Goal: Contribute content

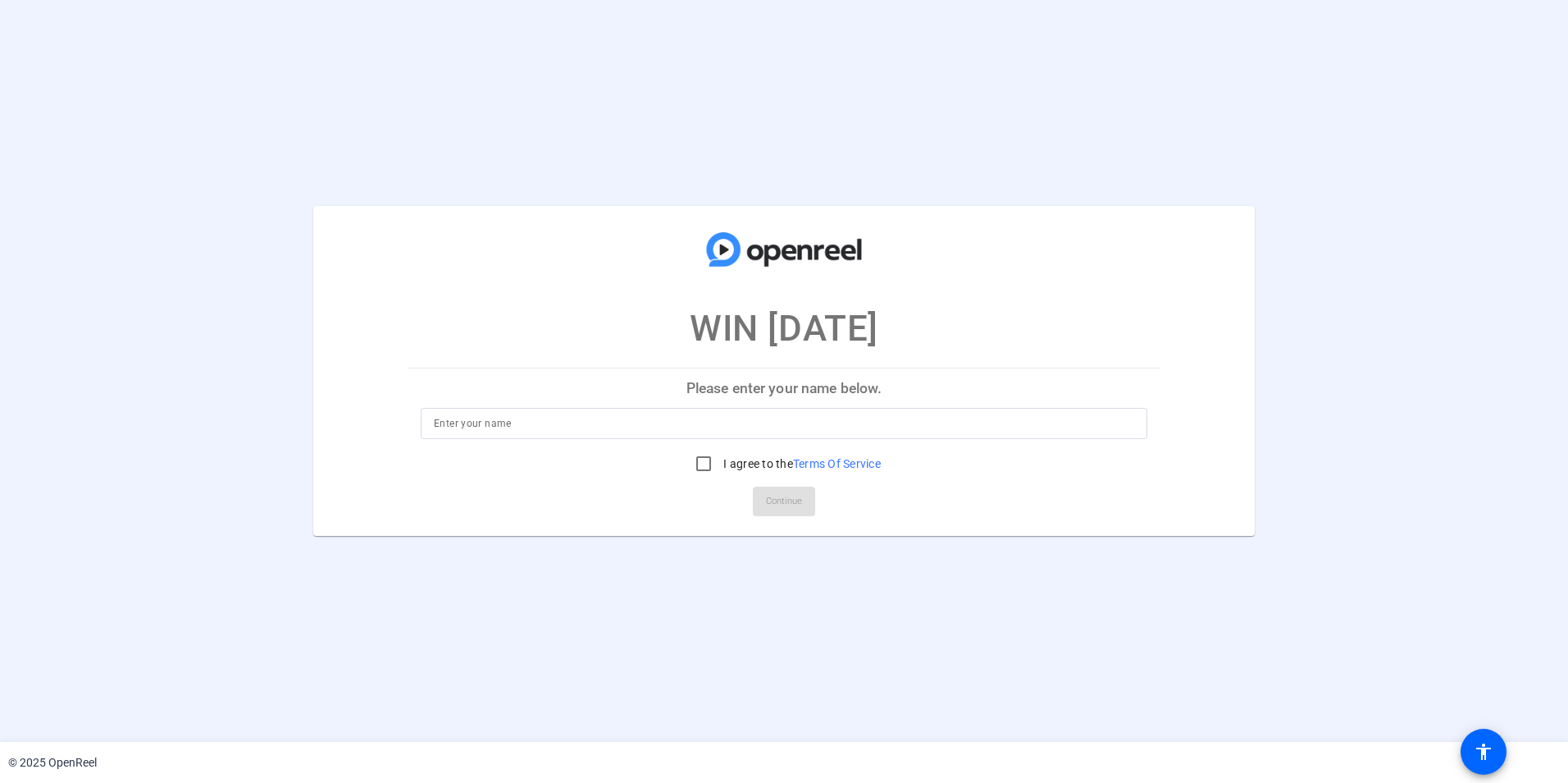
drag, startPoint x: 465, startPoint y: 412, endPoint x: 466, endPoint y: 422, distance: 10.0
click at [465, 419] on div at bounding box center [784, 423] width 700 height 31
type input "[PERSON_NAME]"
click at [698, 462] on input "I agree to the Terms Of Service" at bounding box center [704, 464] width 33 height 33
checkbox input "true"
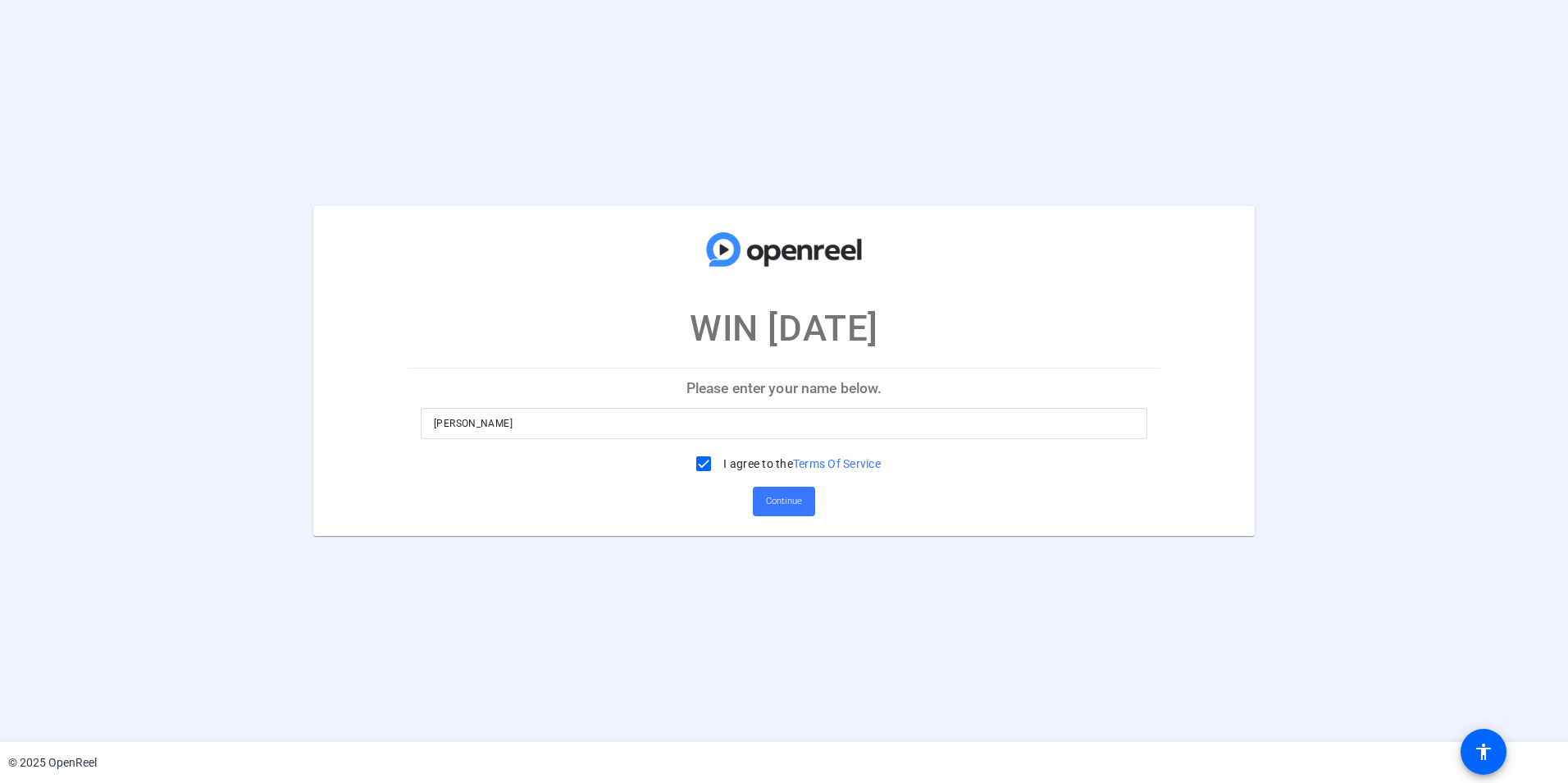
drag, startPoint x: 819, startPoint y: 507, endPoint x: 795, endPoint y: 505, distance: 24.1
click at [818, 507] on mat-card-actions "Continue" at bounding box center [784, 501] width 766 height 42
click at [794, 504] on span "Continue" at bounding box center [784, 501] width 36 height 25
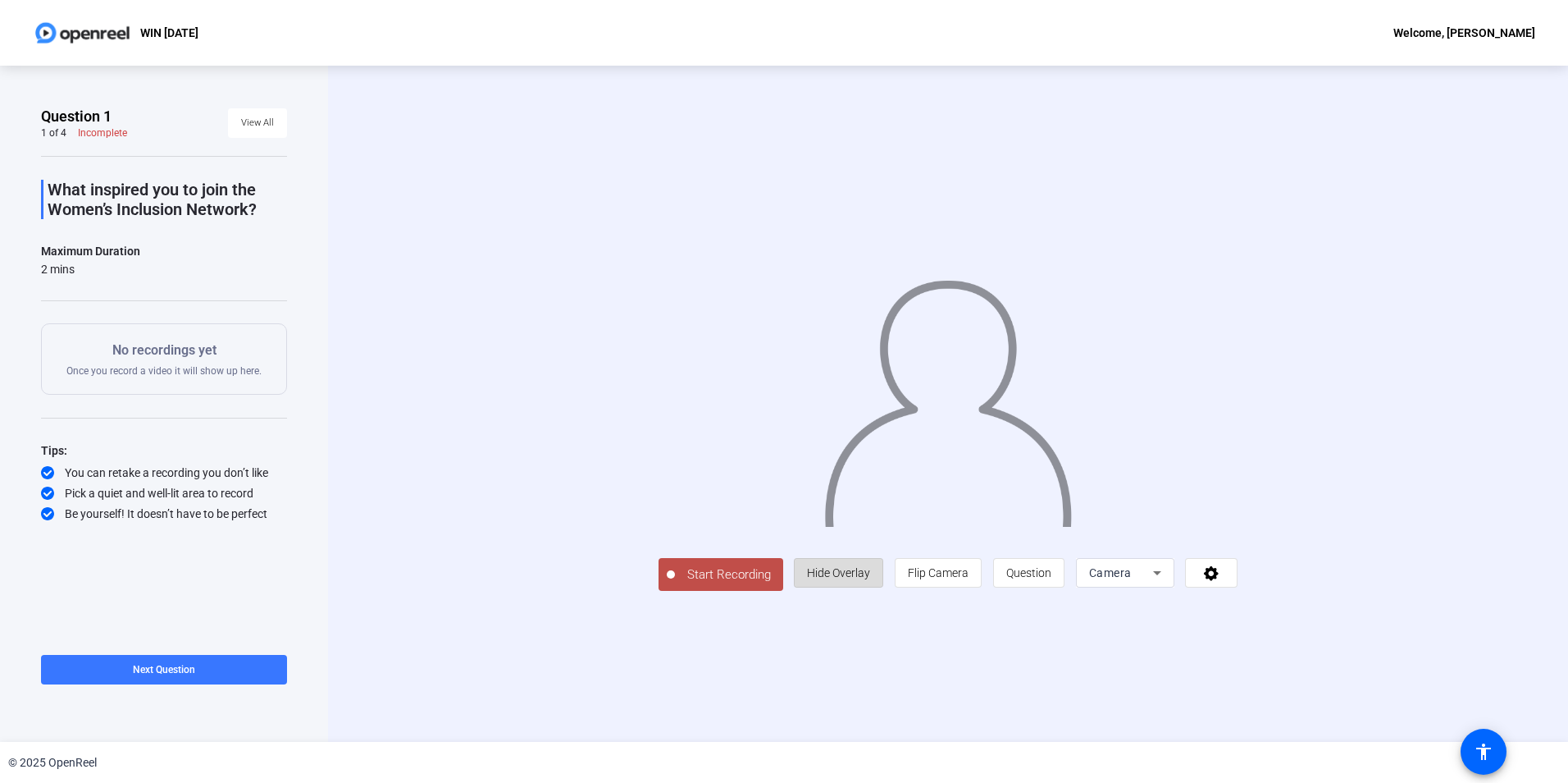
click at [870, 579] on span "Hide Overlay" at bounding box center [839, 573] width 63 height 13
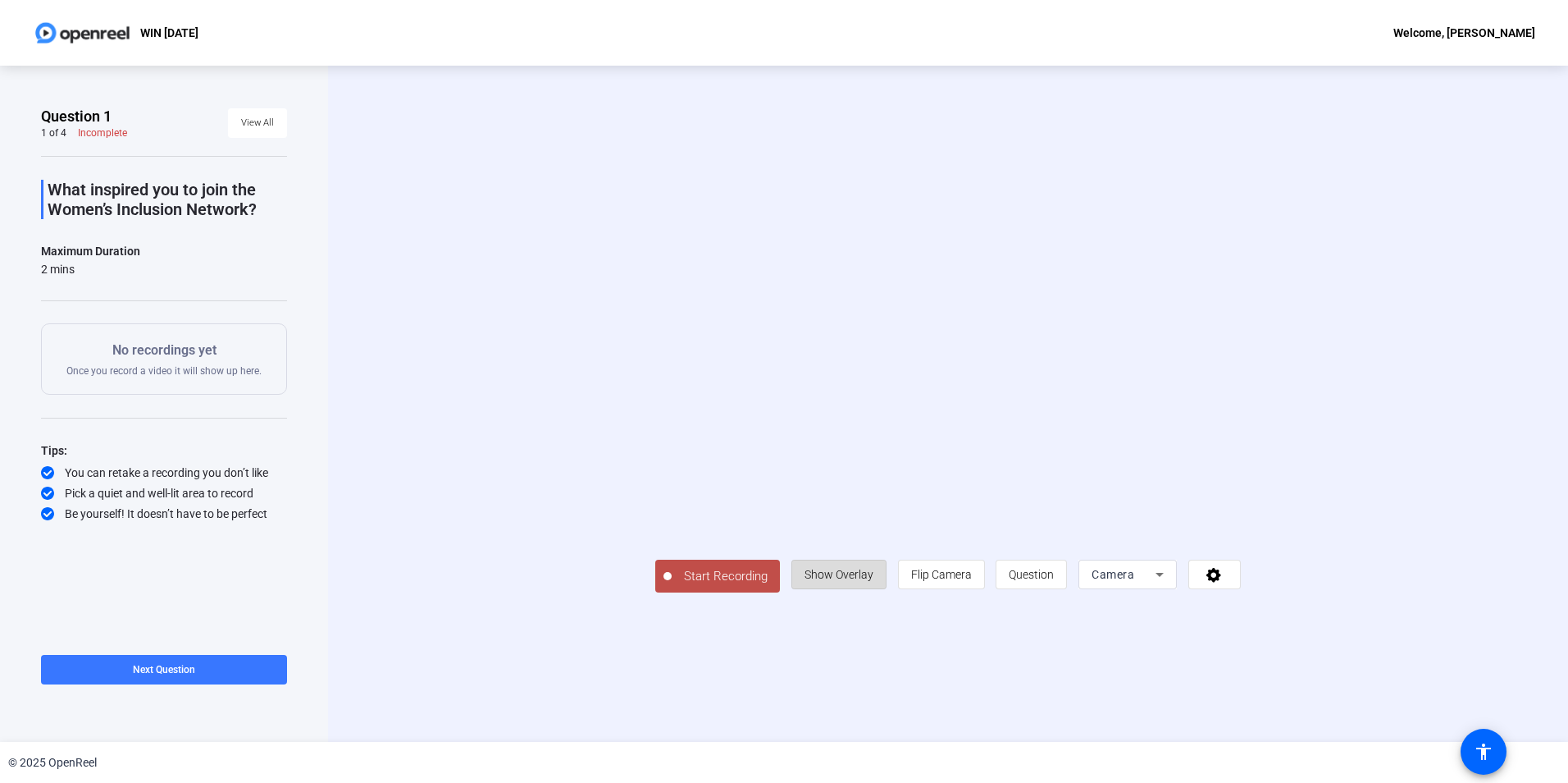
click at [873, 581] on span "Show Overlay" at bounding box center [839, 575] width 69 height 13
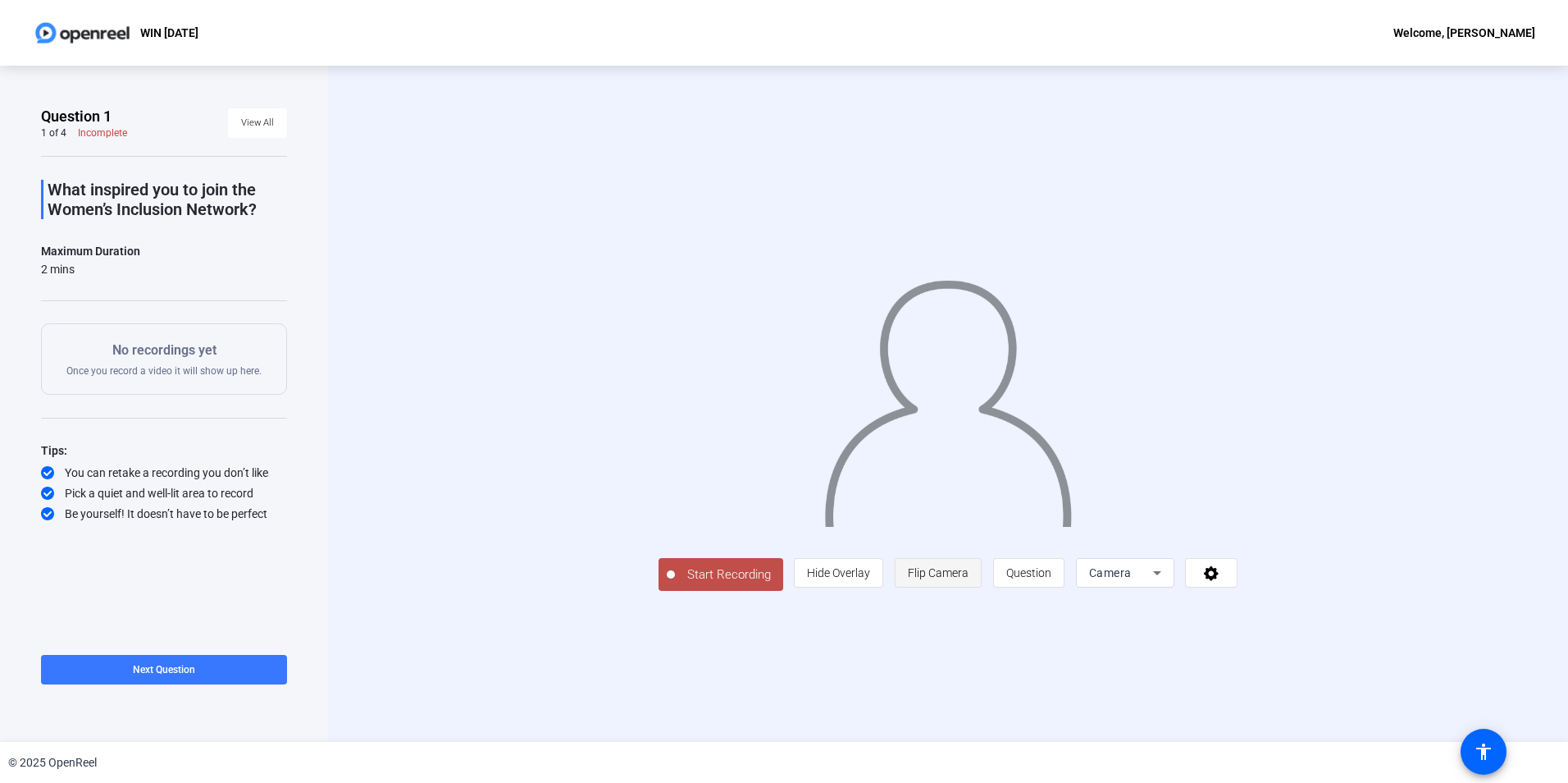
click at [969, 579] on span "Flip Camera" at bounding box center [939, 573] width 61 height 13
click at [1132, 579] on span "Camera" at bounding box center [1110, 573] width 42 height 13
click at [1283, 582] on mat-option "Screen" at bounding box center [1290, 583] width 98 height 33
